Goal: Manage account settings

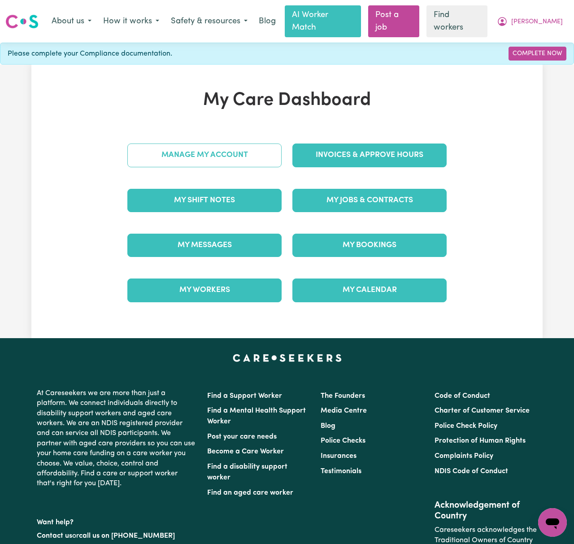
click at [246, 146] on link "Manage My Account" at bounding box center [204, 154] width 154 height 23
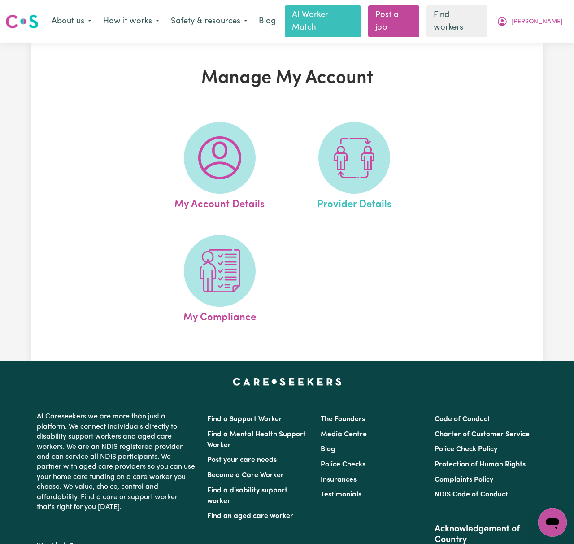
click at [318, 155] on link "Provider Details" at bounding box center [354, 167] width 129 height 91
select select "NDIS_FUNDING_PLAN_MANAGED"
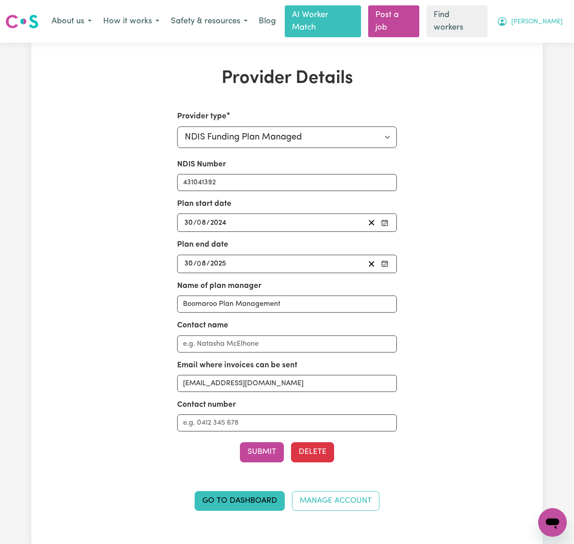
click at [558, 12] on button "[PERSON_NAME]" at bounding box center [530, 21] width 78 height 19
click at [537, 51] on link "Logout" at bounding box center [532, 57] width 71 height 17
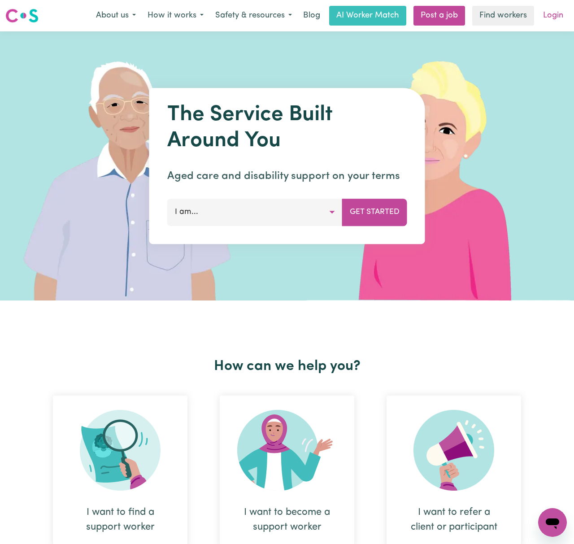
click at [558, 17] on link "Login" at bounding box center [552, 16] width 31 height 20
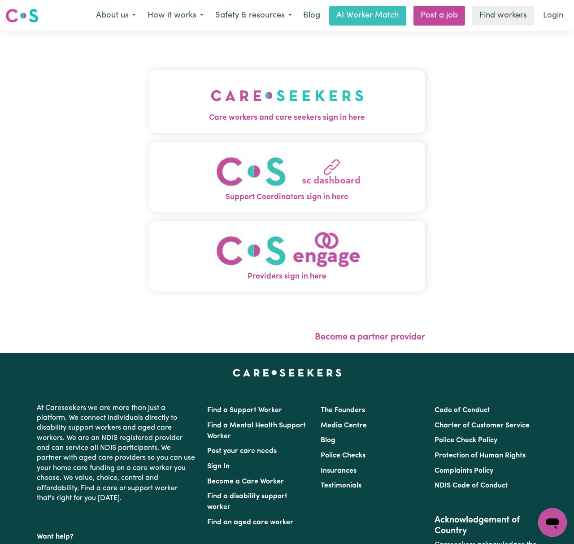
drag, startPoint x: 212, startPoint y: 90, endPoint x: 220, endPoint y: 99, distance: 13.3
click at [212, 90] on img "Care workers and care seekers sign in here" at bounding box center [287, 95] width 153 height 33
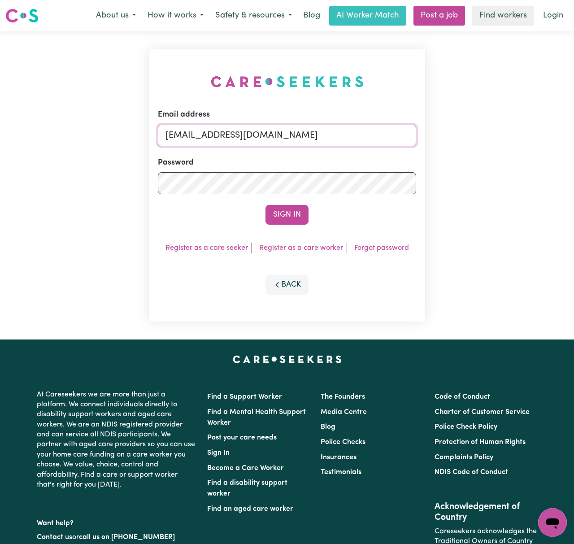
click at [212, 125] on input "[EMAIL_ADDRESS][DOMAIN_NAME]" at bounding box center [287, 136] width 258 height 22
drag, startPoint x: 212, startPoint y: 130, endPoint x: 564, endPoint y: 130, distance: 352.3
click at [564, 130] on div "Email address [EMAIL_ADDRESS][DOMAIN_NAME] Password Sign In Register as a care …" at bounding box center [287, 185] width 574 height 308
type input "[EMAIL_ADDRESS][DOMAIN_NAME]"
click at [265, 205] on button "Sign In" at bounding box center [286, 215] width 43 height 20
